Goal: Find contact information: Find contact information

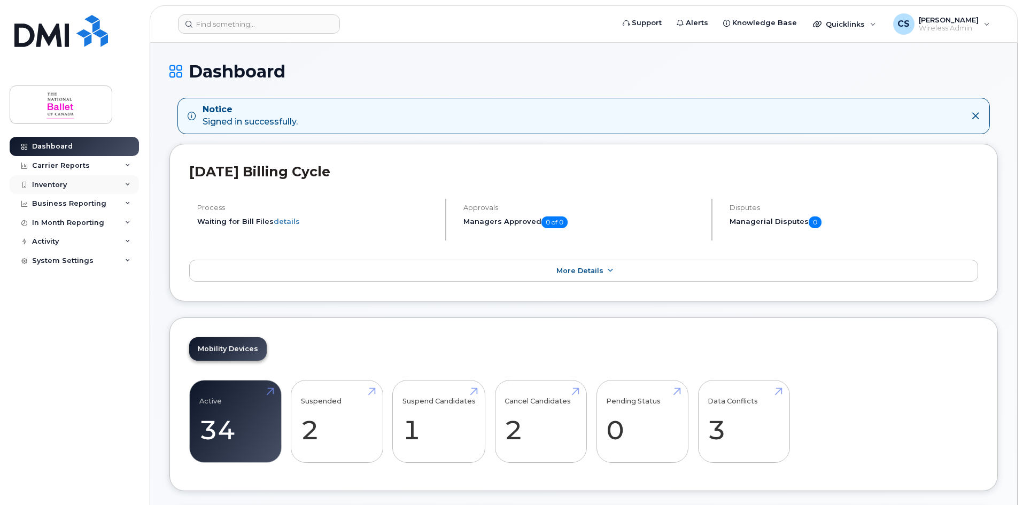
click at [66, 183] on div "Inventory" at bounding box center [74, 184] width 129 height 19
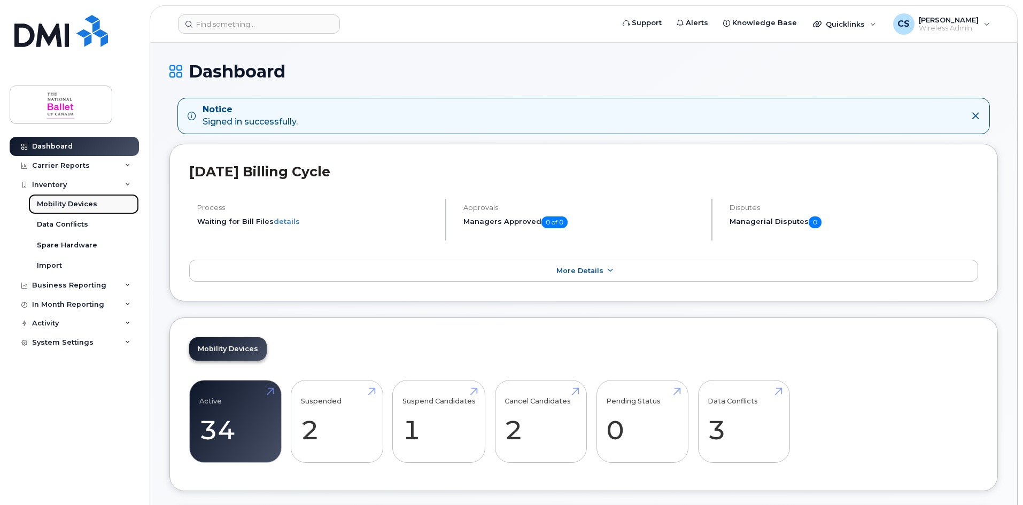
click at [93, 205] on div "Mobility Devices" at bounding box center [67, 204] width 60 height 10
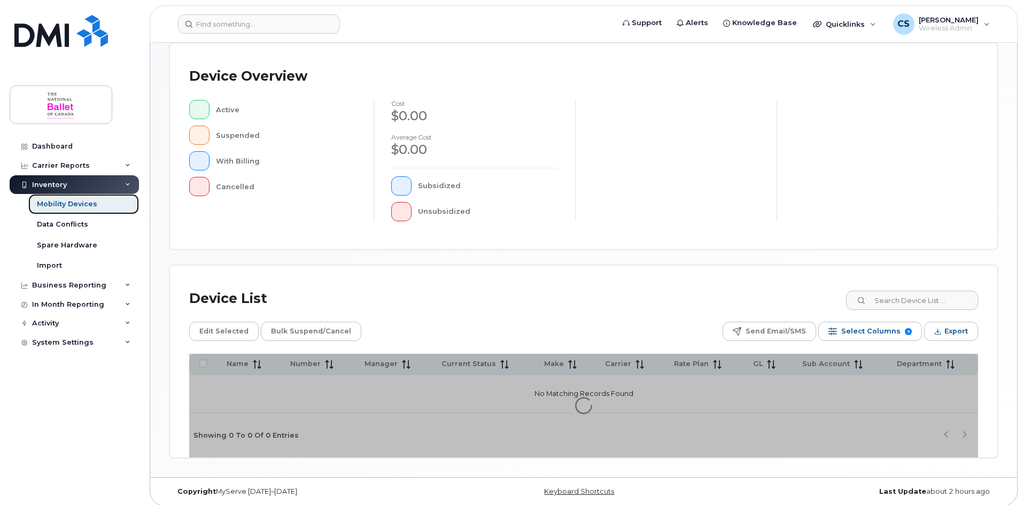
scroll to position [230, 0]
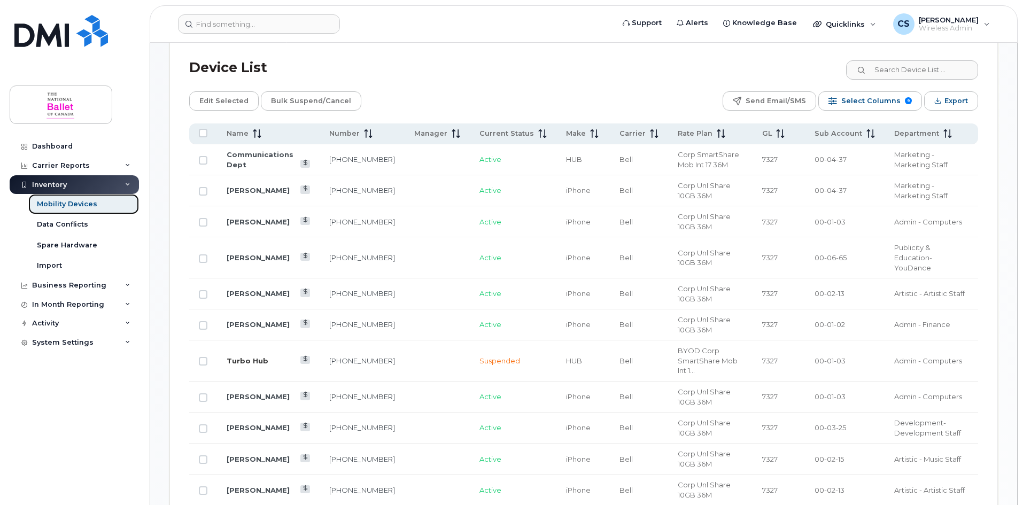
scroll to position [497, 0]
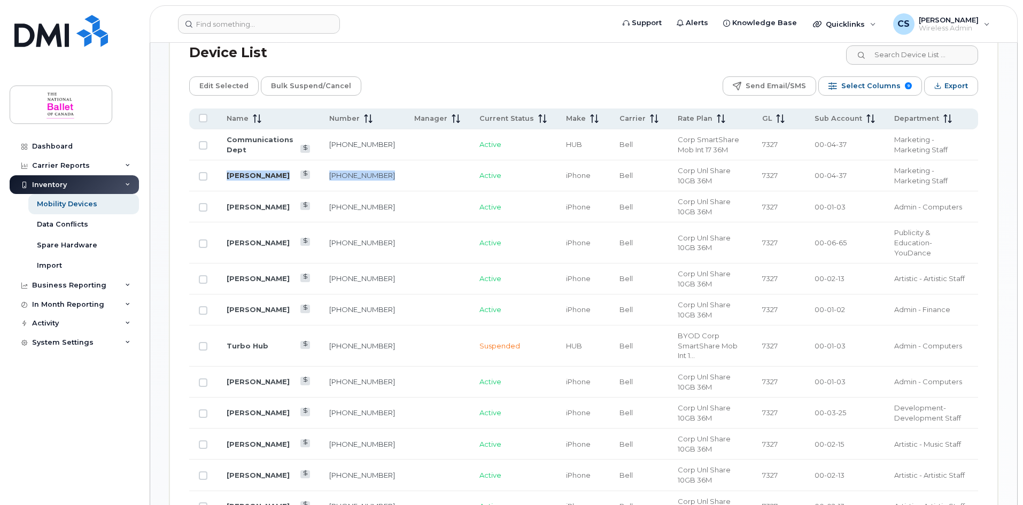
drag, startPoint x: 386, startPoint y: 168, endPoint x: 227, endPoint y: 166, distance: 159.3
click at [227, 294] on tr "[PERSON_NAME] [PHONE_NUMBER] Active iPhone Bell Corp Unl Share 10GB 36M [PHONE_…" at bounding box center [583, 309] width 789 height 31
copy tr "[PERSON_NAME] [PHONE_NUMBER]"
drag, startPoint x: 356, startPoint y: 264, endPoint x: 327, endPoint y: 256, distance: 31.0
click at [327, 263] on td "[PHONE_NUMBER]" at bounding box center [362, 278] width 85 height 31
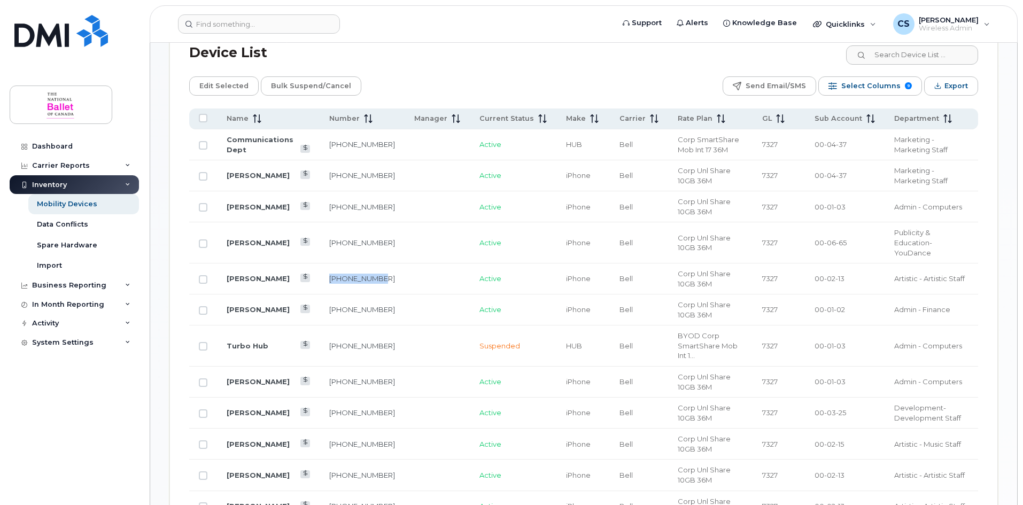
copy link "[PHONE_NUMBER]"
drag, startPoint x: 356, startPoint y: 298, endPoint x: 321, endPoint y: 284, distance: 37.9
click at [321, 294] on td "[PHONE_NUMBER]" at bounding box center [362, 309] width 85 height 31
copy link "[PHONE_NUMBER]"
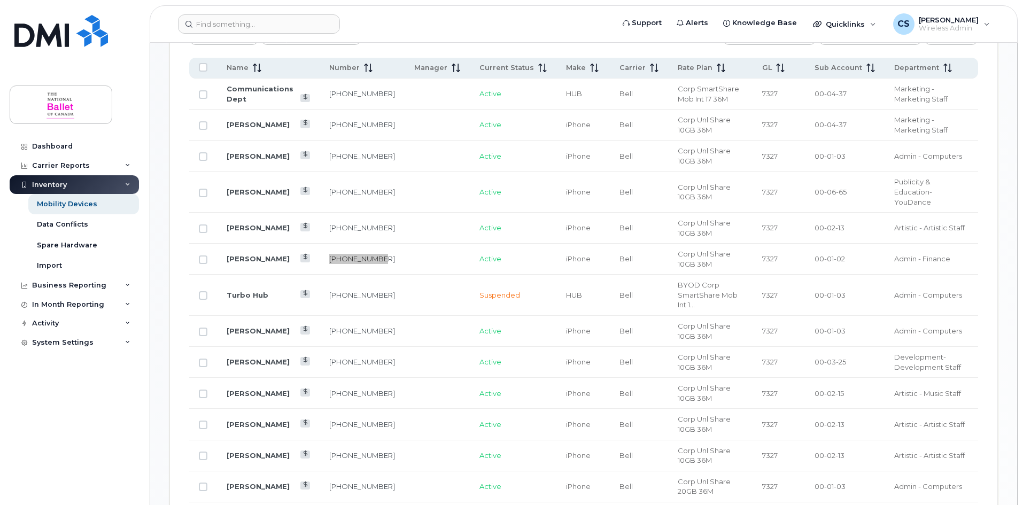
scroll to position [550, 0]
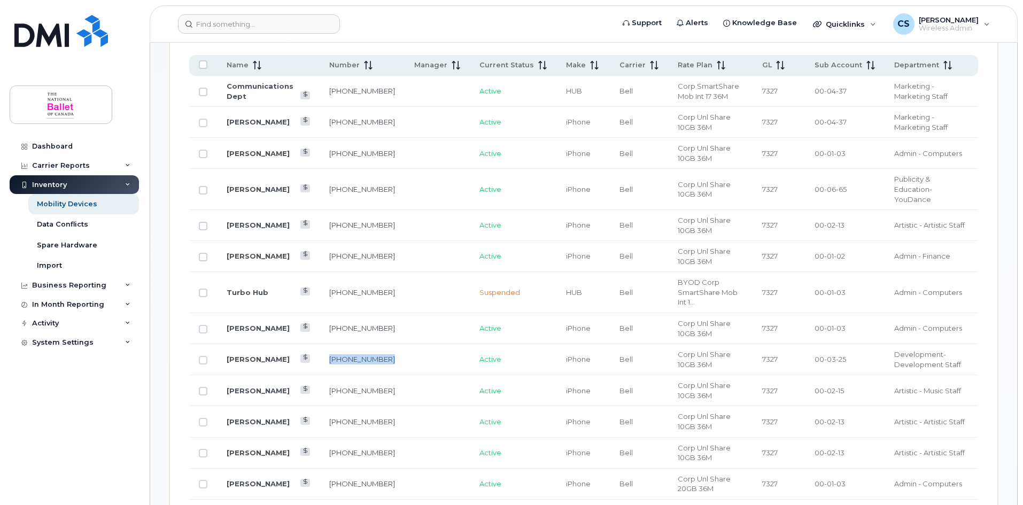
drag, startPoint x: 386, startPoint y: 329, endPoint x: 325, endPoint y: 331, distance: 60.4
copy tr "[PHONE_NUMBER]"
drag, startPoint x: 376, startPoint y: 356, endPoint x: 227, endPoint y: 358, distance: 149.1
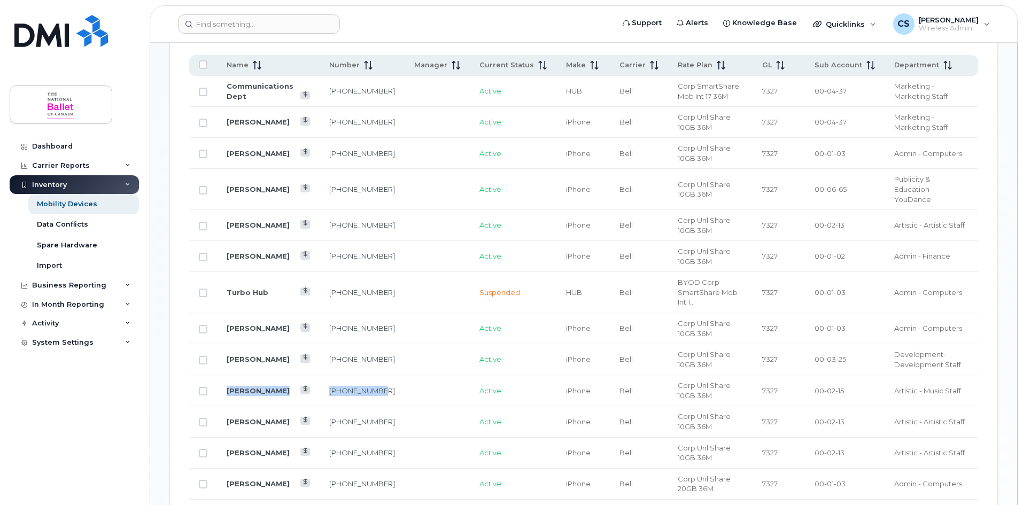
copy tr "[PERSON_NAME] [PHONE_NUMBER]"
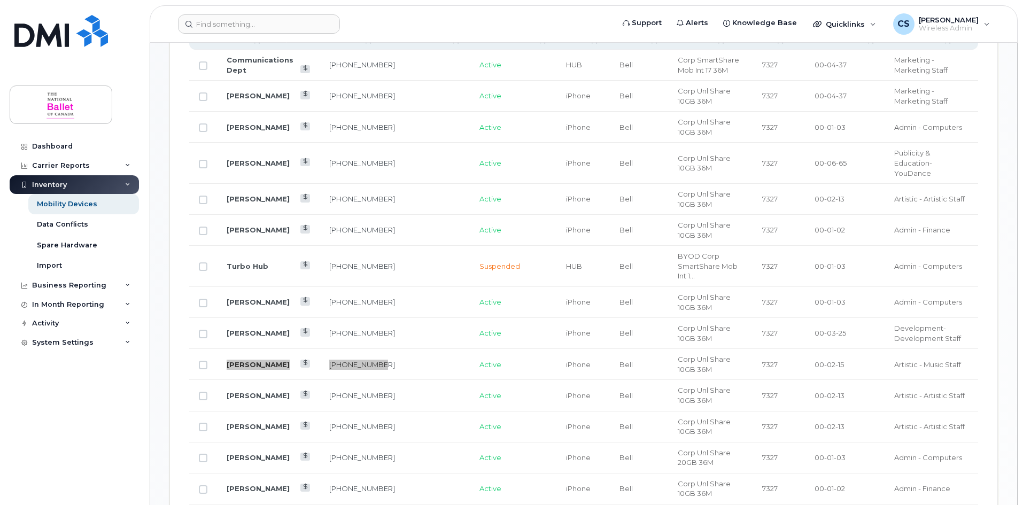
scroll to position [711, 0]
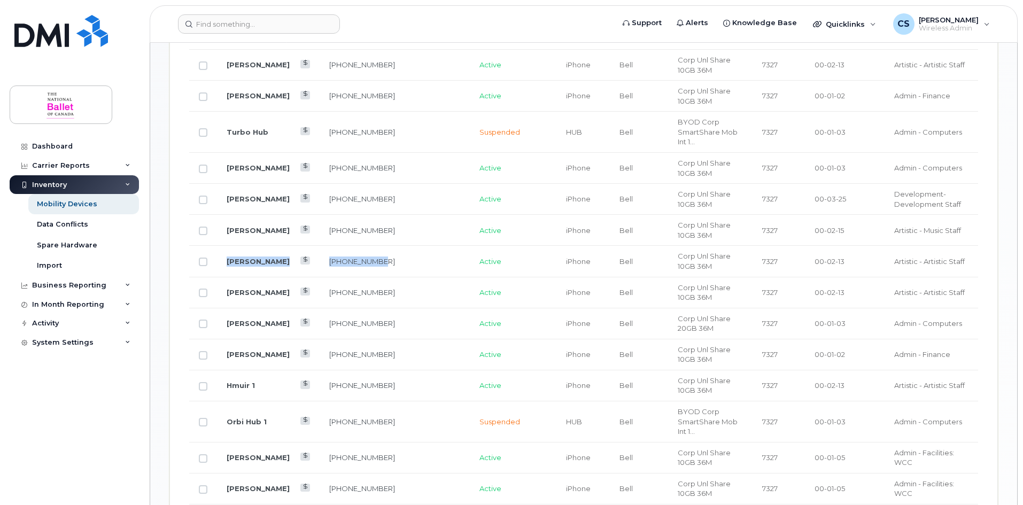
drag, startPoint x: 360, startPoint y: 236, endPoint x: 226, endPoint y: 231, distance: 133.7
copy tr "[PERSON_NAME] [PHONE_NUMBER]"
drag, startPoint x: 374, startPoint y: 265, endPoint x: 224, endPoint y: 262, distance: 149.7
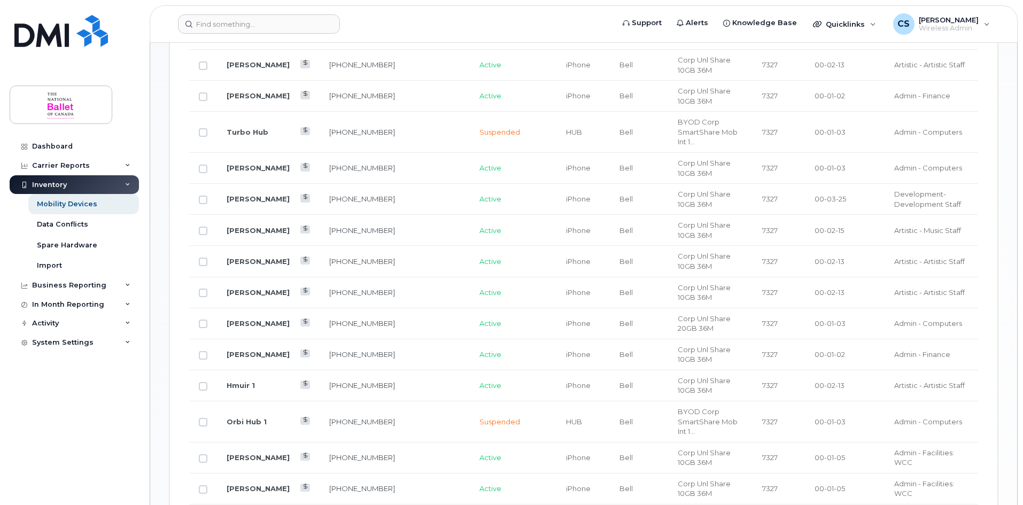
click at [405, 308] on td at bounding box center [437, 323] width 65 height 31
drag, startPoint x: 352, startPoint y: 364, endPoint x: 324, endPoint y: 354, distance: 29.6
click at [324, 370] on td "[PHONE_NUMBER]" at bounding box center [362, 385] width 85 height 31
click at [346, 370] on td "[PHONE_NUMBER]" at bounding box center [362, 385] width 85 height 31
drag, startPoint x: 372, startPoint y: 361, endPoint x: 324, endPoint y: 355, distance: 48.5
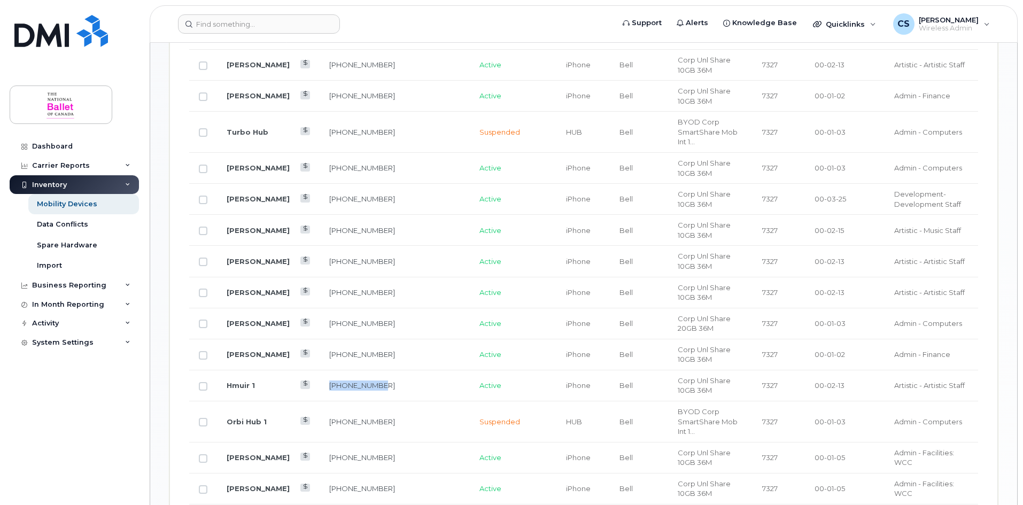
click at [324, 370] on td "[PHONE_NUMBER]" at bounding box center [362, 385] width 85 height 31
copy link "[PHONE_NUMBER]"
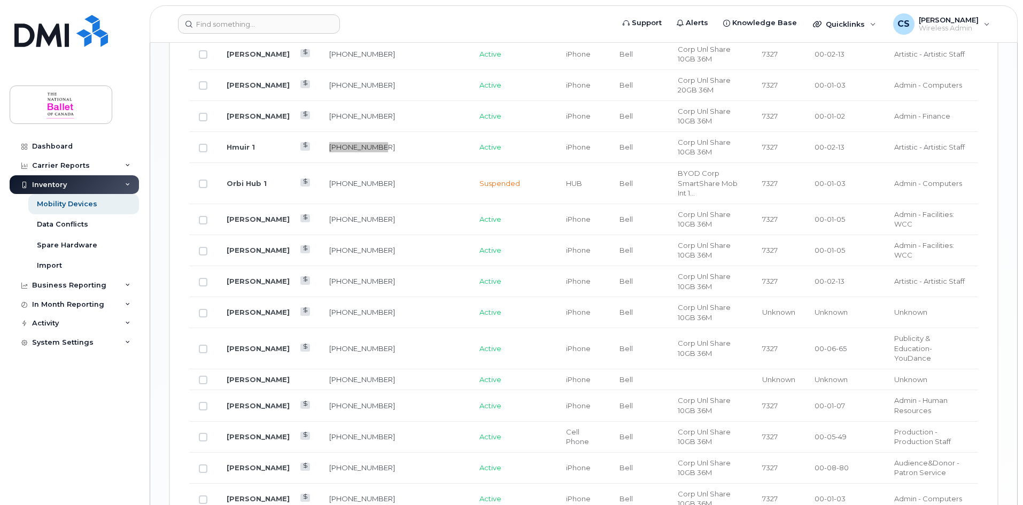
scroll to position [1031, 0]
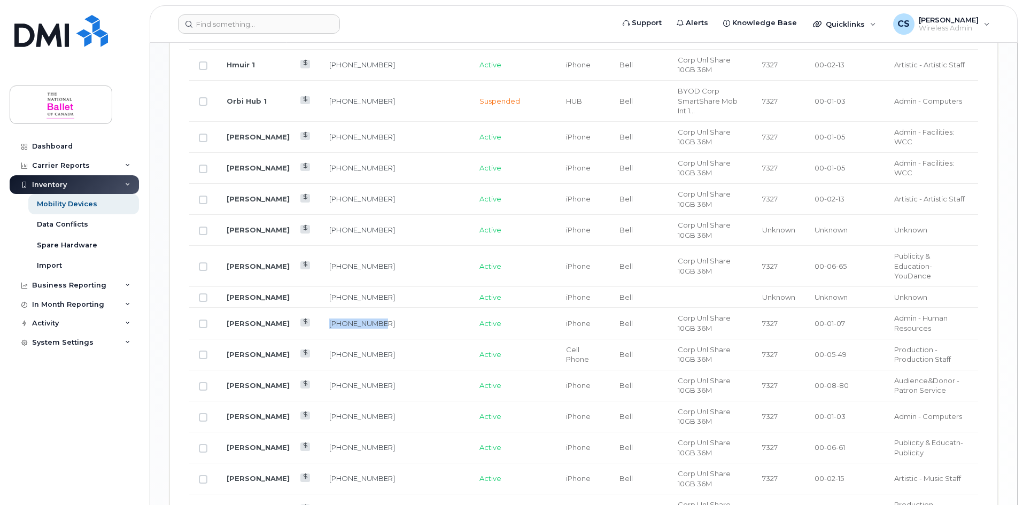
drag, startPoint x: 335, startPoint y: 290, endPoint x: 326, endPoint y: 281, distance: 12.5
click at [326, 308] on td "[PHONE_NUMBER]" at bounding box center [362, 323] width 85 height 31
copy link "[PHONE_NUMBER]"
drag, startPoint x: 352, startPoint y: 326, endPoint x: 322, endPoint y: 311, distance: 33.5
click at [322, 339] on td "[PHONE_NUMBER]" at bounding box center [362, 354] width 85 height 31
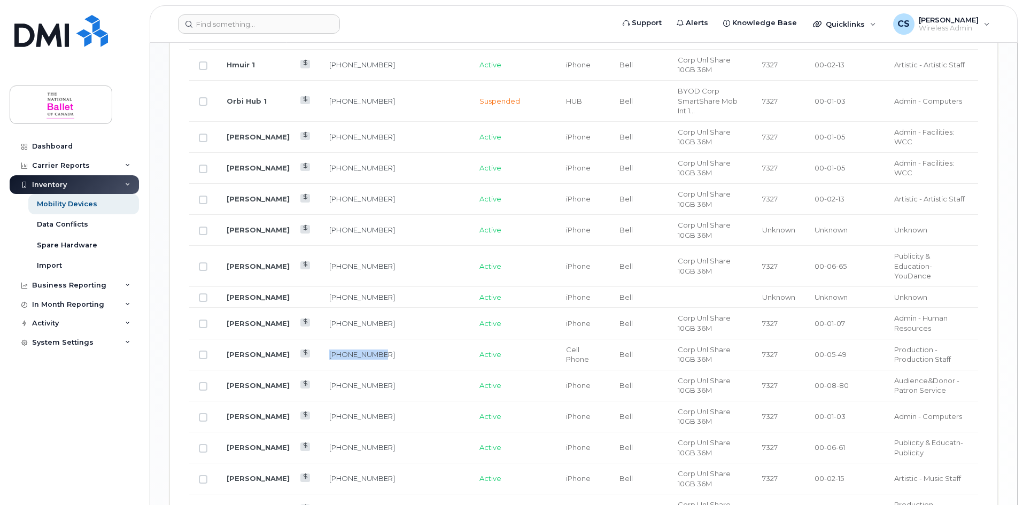
click at [354, 339] on td "[PHONE_NUMBER]" at bounding box center [362, 354] width 85 height 31
drag, startPoint x: 299, startPoint y: 323, endPoint x: 227, endPoint y: 316, distance: 72.4
click at [227, 339] on tr "[PERSON_NAME] [PHONE_NUMBER] Active Cell Phone Bell Corp Unl Share 10GB 36M [PH…" at bounding box center [583, 354] width 789 height 31
copy tr "[PERSON_NAME] [PHONE_NUMBER]"
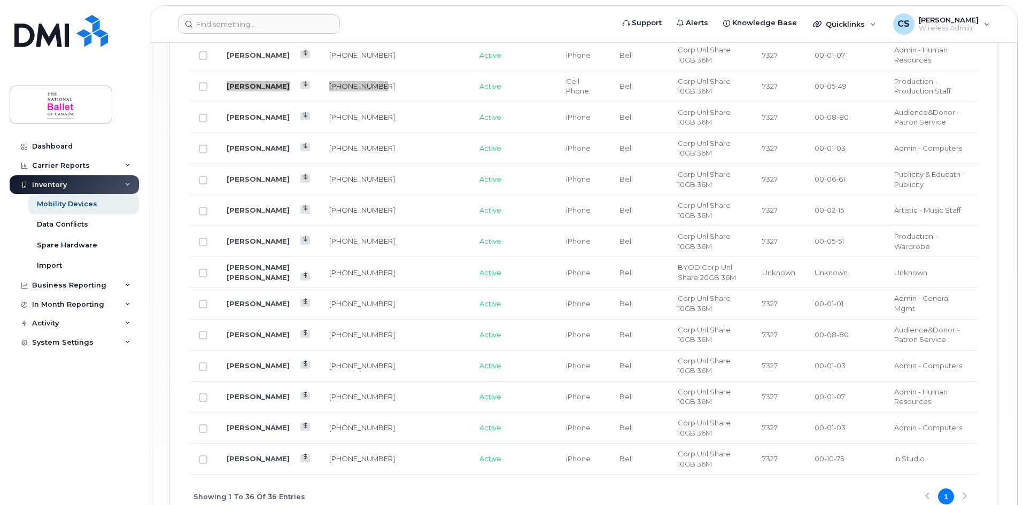
scroll to position [1329, 0]
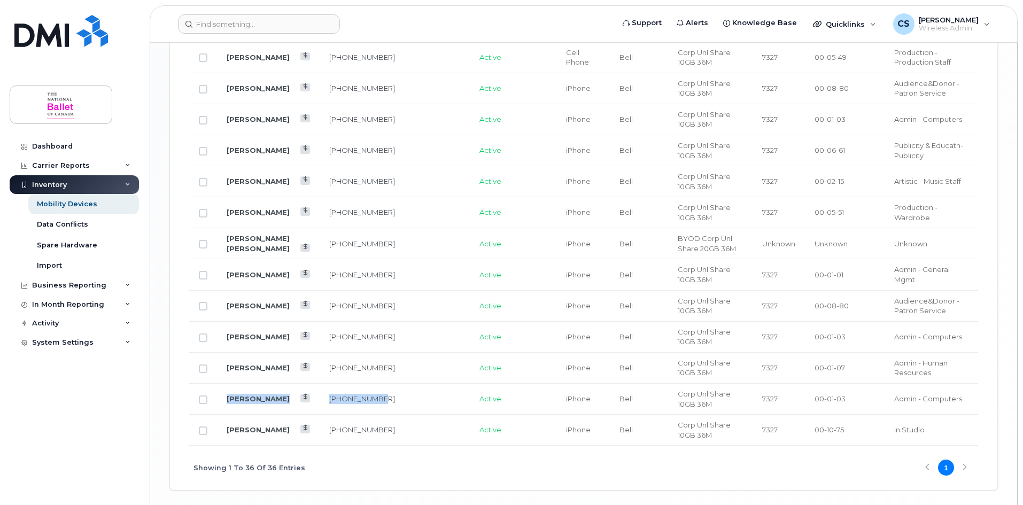
drag, startPoint x: 352, startPoint y: 368, endPoint x: 222, endPoint y: 357, distance: 130.3
click at [222, 384] on tr "[PERSON_NAME] [PHONE_NUMBER] Active iPhone Bell Corp Unl Share 10GB 36M [PHONE_…" at bounding box center [583, 399] width 789 height 31
copy tr "[PERSON_NAME] [PHONE_NUMBER]"
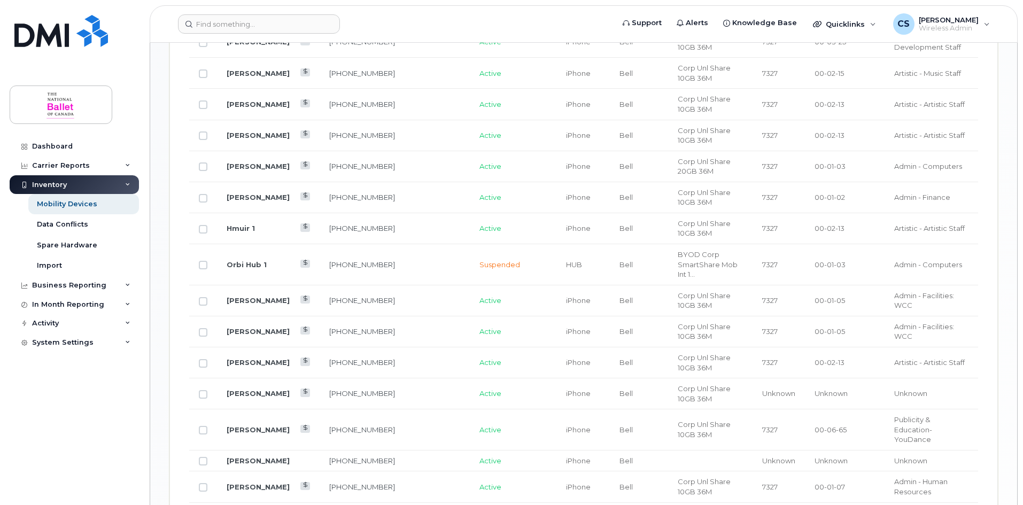
scroll to position [848, 0]
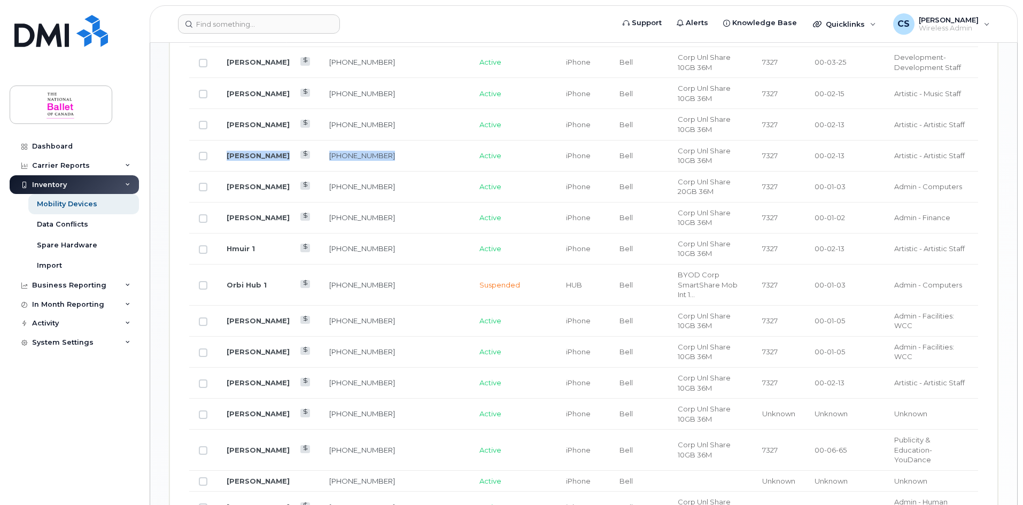
drag, startPoint x: 345, startPoint y: 126, endPoint x: 211, endPoint y: 122, distance: 134.2
drag, startPoint x: 360, startPoint y: 445, endPoint x: 221, endPoint y: 437, distance: 139.7
click at [221, 471] on tr "[PERSON_NAME] [PHONE_NUMBER] Active iPhone Bell Unknown Unknown Unknown" at bounding box center [583, 481] width 789 height 21
click at [376, 471] on td "[PHONE_NUMBER]" at bounding box center [362, 481] width 85 height 21
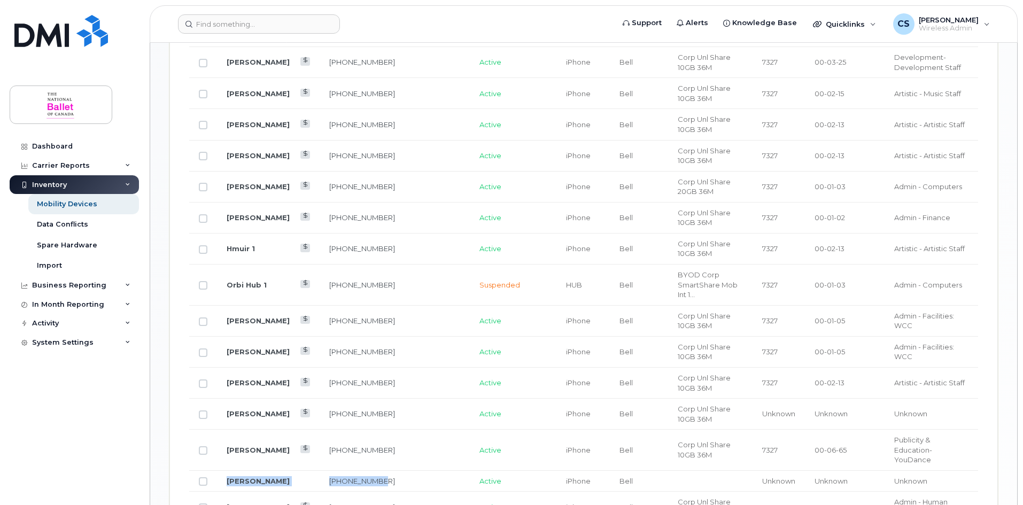
drag, startPoint x: 363, startPoint y: 446, endPoint x: 222, endPoint y: 430, distance: 142.5
click at [222, 471] on tr "[PERSON_NAME] [PHONE_NUMBER] Active iPhone Bell Unknown Unknown Unknown" at bounding box center [583, 481] width 789 height 21
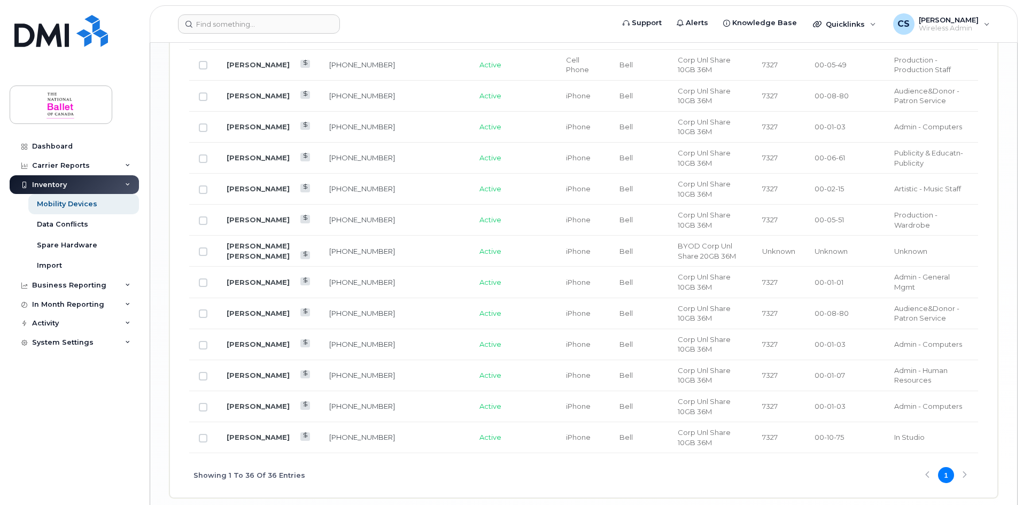
scroll to position [1329, 0]
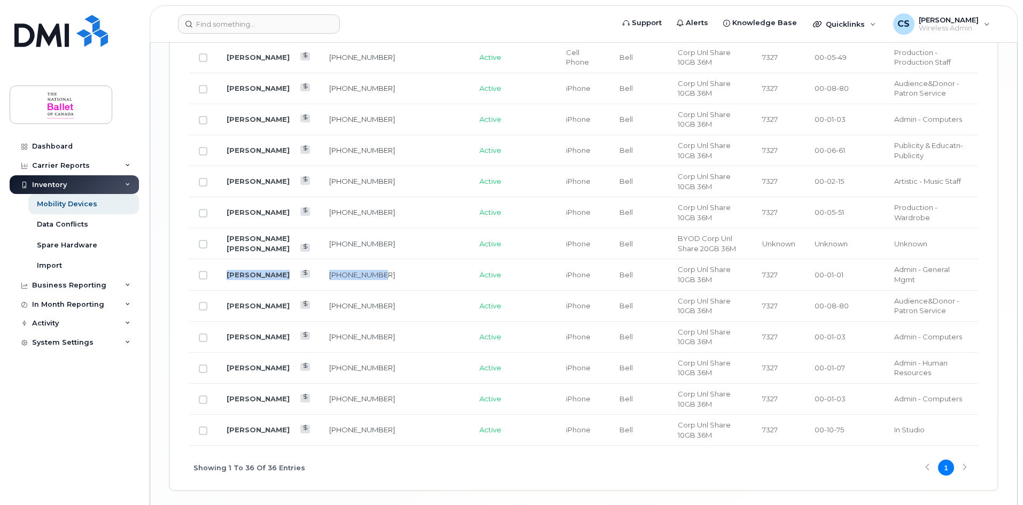
drag, startPoint x: 353, startPoint y: 238, endPoint x: 221, endPoint y: 234, distance: 132.6
click at [221, 259] on tr "[PERSON_NAME] [PHONE_NUMBER] Active iPhone Bell Corp Unl Share 10GB 36M [PHONE_…" at bounding box center [583, 274] width 789 height 31
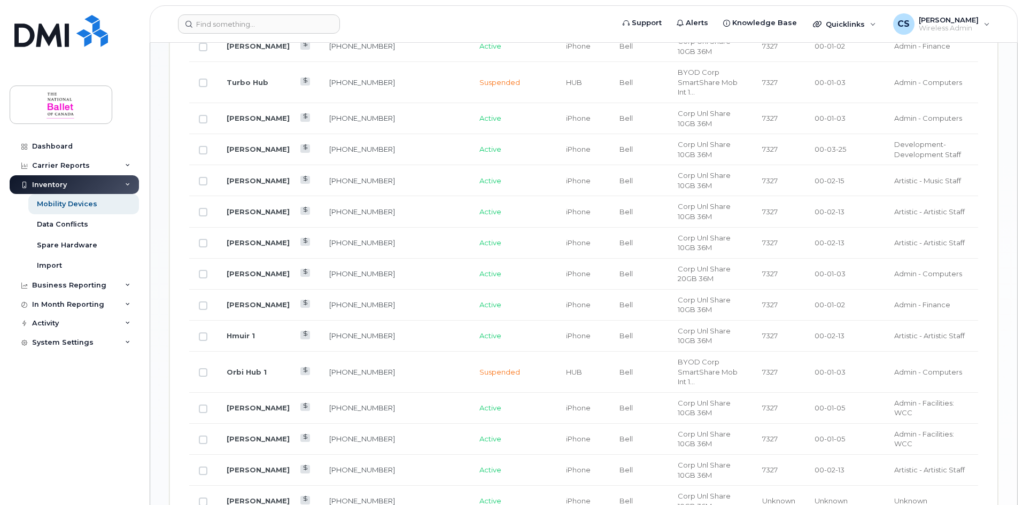
scroll to position [794, 0]
